Goal: Navigation & Orientation: Find specific page/section

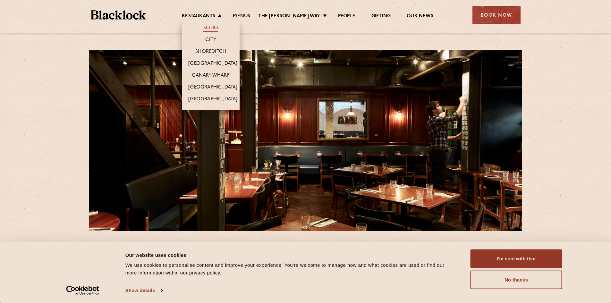
click at [214, 28] on link "Soho" at bounding box center [210, 28] width 15 height 7
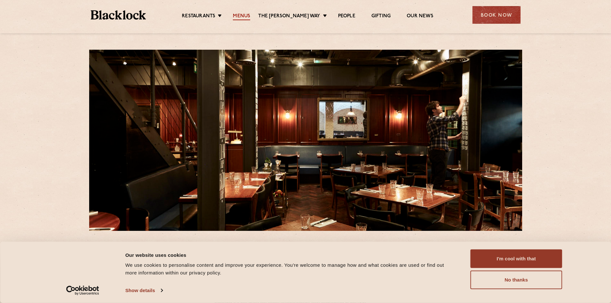
click at [248, 14] on link "Menus" at bounding box center [241, 16] width 17 height 7
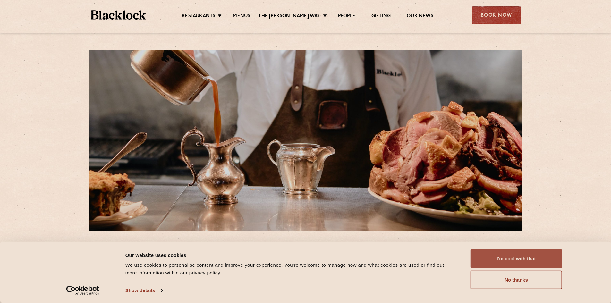
click at [510, 256] on button "I'm cool with that" at bounding box center [516, 258] width 92 height 19
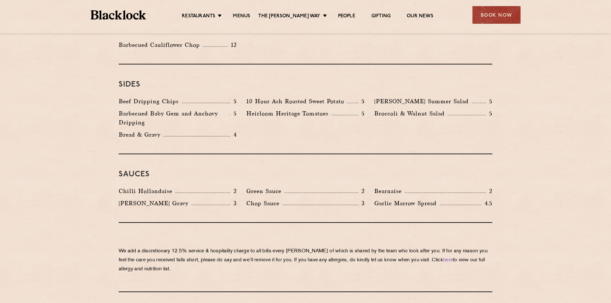
scroll to position [962, 0]
